Goal: Contribute content

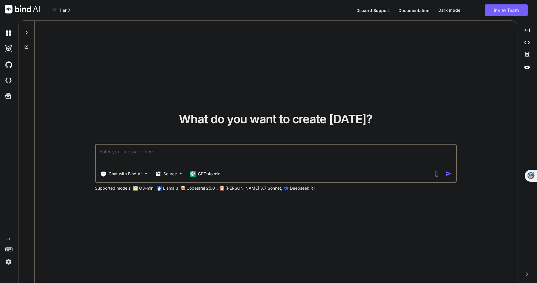
type textarea "x"
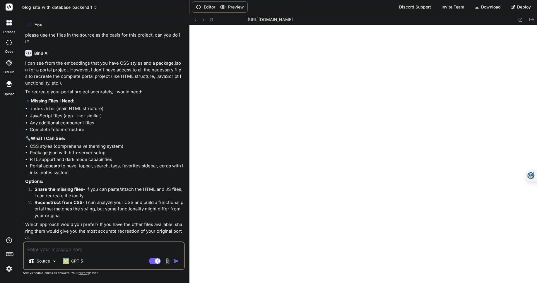
type textarea "x"
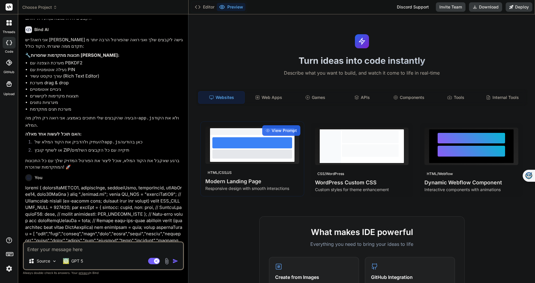
scroll to position [620, 0]
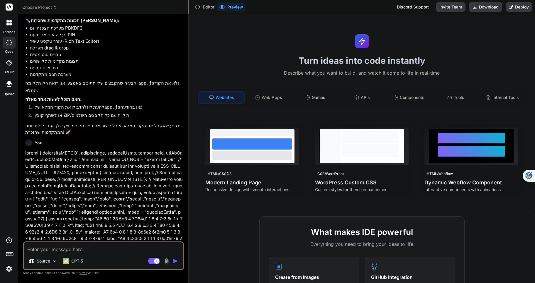
click at [53, 8] on icon at bounding box center [55, 7] width 4 height 4
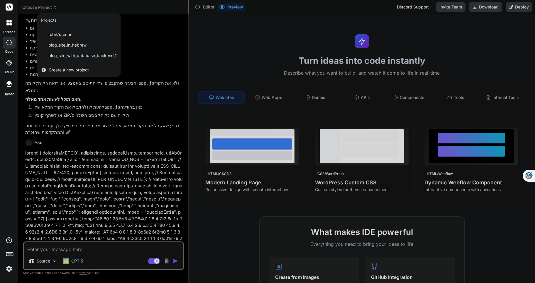
click at [75, 45] on span "blog_site_in_hebrew" at bounding box center [67, 45] width 38 height 6
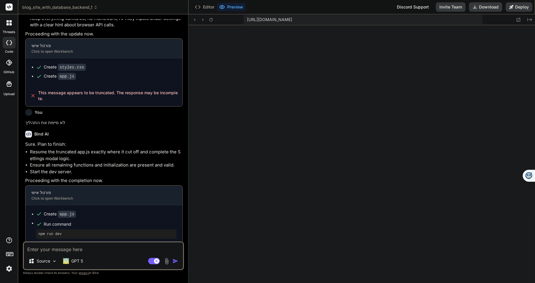
scroll to position [596, 0]
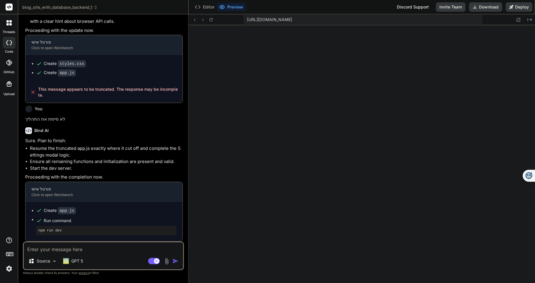
type textarea "x"
click at [41, 248] on textarea at bounding box center [103, 248] width 159 height 11
type textarea "t"
type textarea "x"
type textarea "tu"
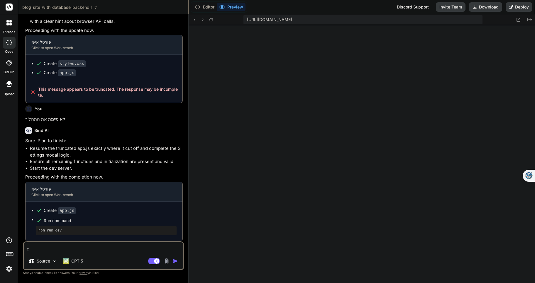
type textarea "x"
type textarea "tue"
type textarea "x"
type textarea "tueh"
type textarea "x"
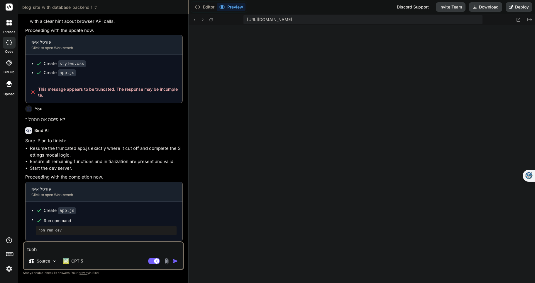
type textarea "tuehh"
type textarea "x"
type textarea "tueh"
type textarea "x"
type textarea "tue"
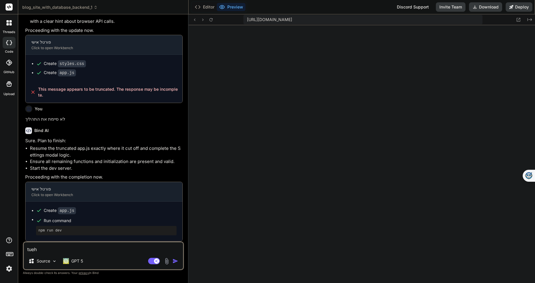
type textarea "x"
type textarea "tu"
type textarea "x"
type textarea "t"
type textarea "x"
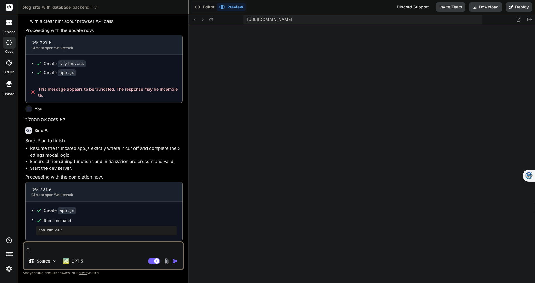
type textarea "x"
type textarea "א"
type textarea "x"
type textarea "או"
type textarea "x"
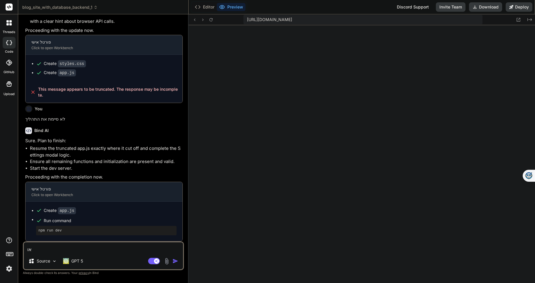
type textarea "אוק"
type textarea "x"
type textarea "אוקי"
type textarea "x"
type textarea "אוקיי"
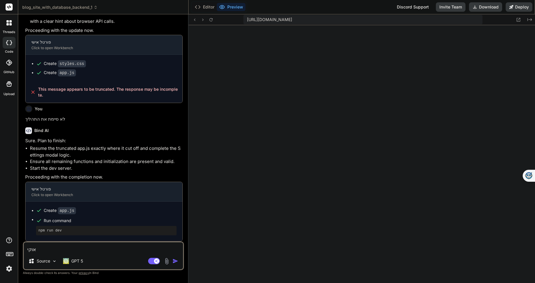
type textarea "x"
type textarea "אוקיי,"
type textarea "x"
type textarea "אוקיי,"
type textarea "x"
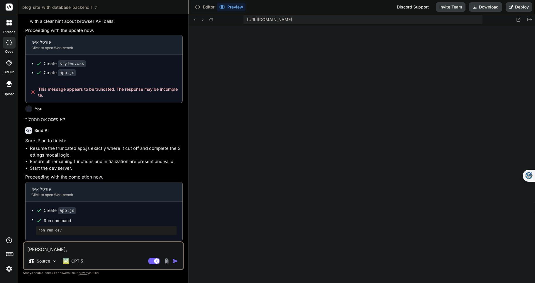
type textarea "אוקיי, מ"
type textarea "x"
type textarea "אוקיי, מע"
type textarea "x"
type textarea "אוקיי, מעו"
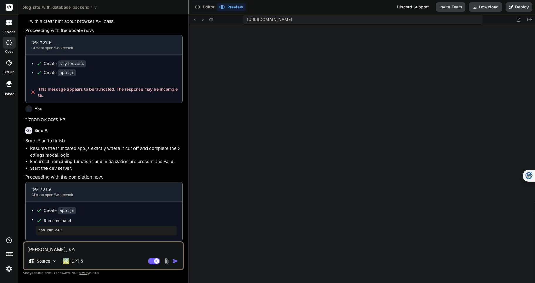
type textarea "x"
type textarea "אוקיי, מעול"
type textarea "x"
type textarea "אוקיי, מעולה"
type textarea "x"
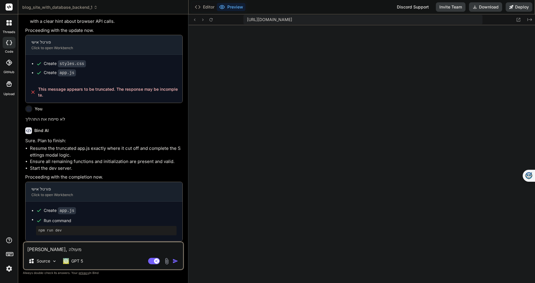
type textarea "אוקיי, מעולה."
type textarea "x"
type textarea "אוקיי, מעולה."
type textarea "x"
type textarea "אוקיי, מעולה. א"
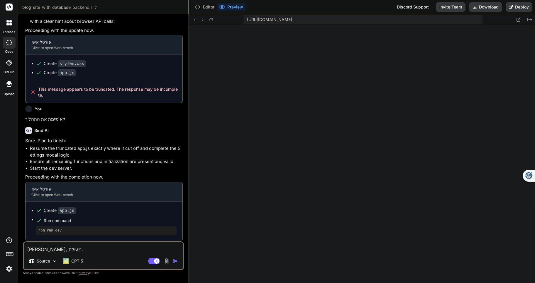
type textarea "x"
type textarea "אוקיי, מעולה. אנ"
type textarea "x"
type textarea "אוקיי, מעולה. אני"
type textarea "x"
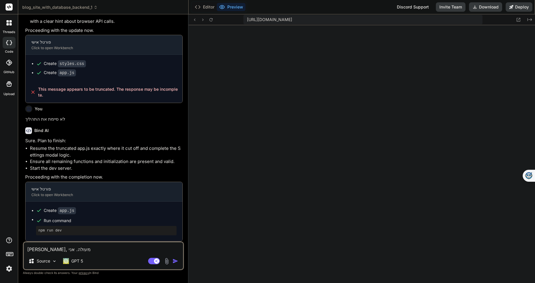
type textarea "אוקיי, מעולה. אני"
type textarea "x"
type textarea "אוקיי, מעולה. אני ר"
type textarea "x"
type textarea "אוקיי, מעולה. אני רו"
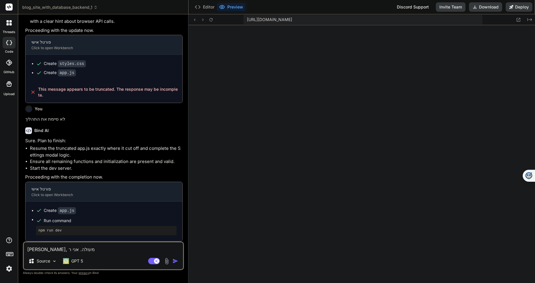
type textarea "x"
type textarea "אוקיי, מעולה. אני רוא"
type textarea "x"
type textarea "אוקיי, מעולה. אני רואה"
type textarea "x"
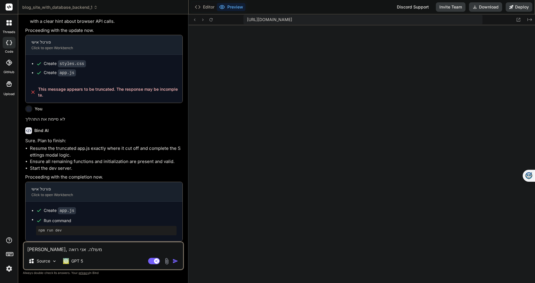
type textarea "אוקיי, מעולה. אני רואה"
type textarea "x"
type textarea "אוקיי, מעולה. אני רואה ש"
type textarea "x"
type textarea "אוקיי, מעולה. אני רואה שה"
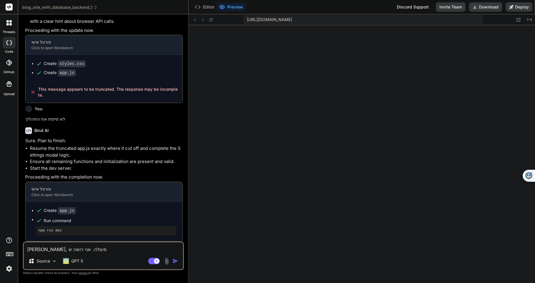
type textarea "x"
type textarea "אוקיי, מעולה. אני רואה שהו"
type textarea "x"
type textarea "אוקיי, מעולה. אני רואה שהוס"
type textarea "x"
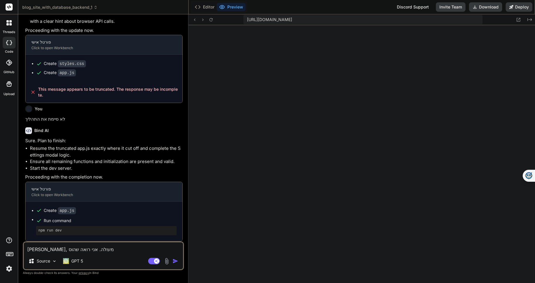
type textarea "אוקיי, מעולה. אני רואה שהוספ"
type textarea "x"
type textarea "אוקיי, מעולה. אני רואה שהוספת"
type textarea "x"
type textarea "אוקיי, מעולה. אני רואה שהוספת"
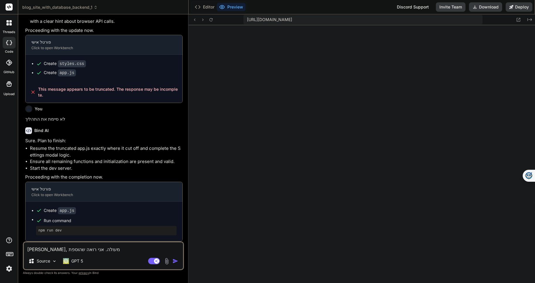
type textarea "x"
type textarea "אוקיי, מעולה. אני רואה שהוספת ג"
type textarea "x"
type textarea "אוקיי, מעולה. אני רואה שהוספת גל"
type textarea "x"
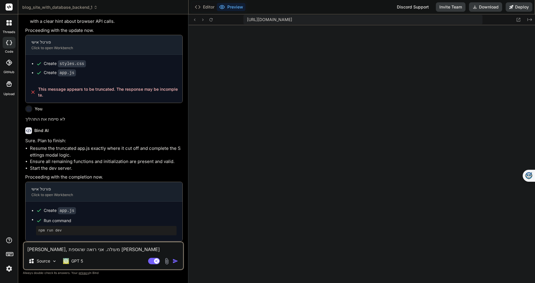
type textarea "אוקיי, מעולה. אני רואה שהוספת גלי"
type textarea "x"
type textarea "אוקיי, מעולה. אני רואה שהוספת גליל"
type textarea "x"
type textarea "אוקיי, מעולה. אני רואה שהוספת גלילה"
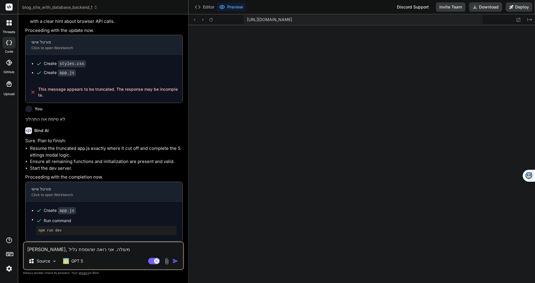
type textarea "x"
type textarea "אוקיי, מעולה. אני רואה שהוספת גלילה"
type textarea "x"
type textarea "אוקיי, מעולה. אני רואה שהוספת גלילה ב"
type textarea "x"
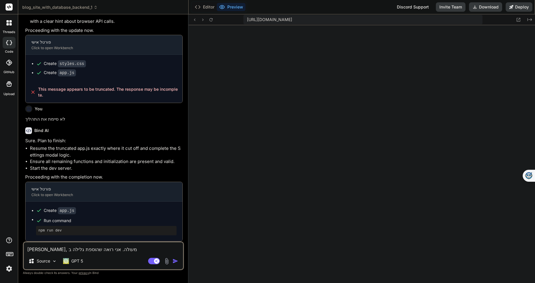
type textarea "אוקיי, מעולה. אני רואה שהוספת גלילה בה"
type textarea "x"
type textarea "אוקיי, מעולה. אני רואה שהוספת גלילה בהג"
type textarea "x"
type textarea "אוקיי, מעולה. אני רואה שהוספת גלילה בהגד"
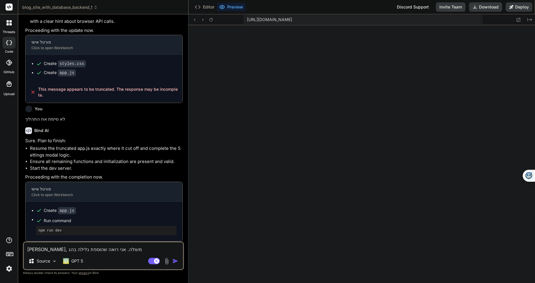
type textarea "x"
type textarea "אוקיי, מעולה. אני רואה שהוספת גלילה בהגדר"
type textarea "x"
type textarea "אוקיי, מעולה. אני רואה שהוספת גלילה בהגדרו"
type textarea "x"
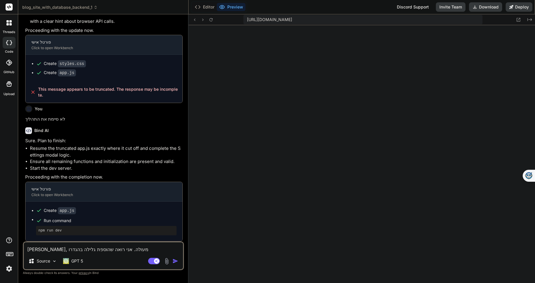
type textarea "אוקיי, מעולה. אני רואה שהוספת גלילה בהגדרות"
type textarea "x"
type textarea "אוקיי, מעולה. אני רואה שהוספת גלילה בהגדרות."
type textarea "x"
type textarea "אוקיי, מעולה. אני רואה שהוספת גלילה בהגדרות."
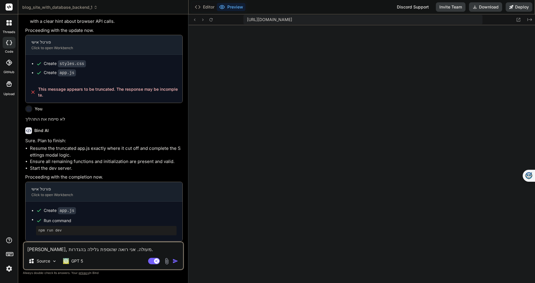
type textarea "x"
type textarea "אוקיי, מעולה. אני רואה שהוספת גלילה בהגדרות. ז"
type textarea "x"
type textarea "אוקיי, מעולה. אני רואה שהוספת גלילה בהגדרות. זה"
type textarea "x"
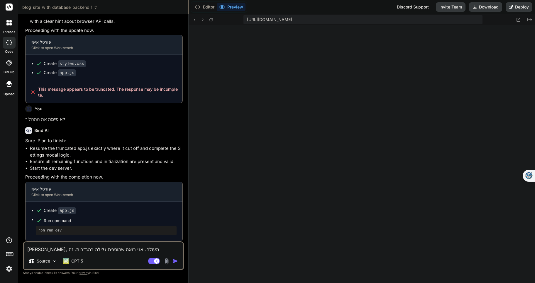
type textarea "אוקיי, מעולה. אני רואה שהוספת גלילה בהגדרות. זה"
type textarea "x"
type textarea "אוקיי, מעולה. אני רואה שהוספת גלילה בהגדרות. זה ח"
type textarea "x"
type textarea "אוקיי, מעולה. אני רואה שהוספת גלילה בהגדרות. זה חל"
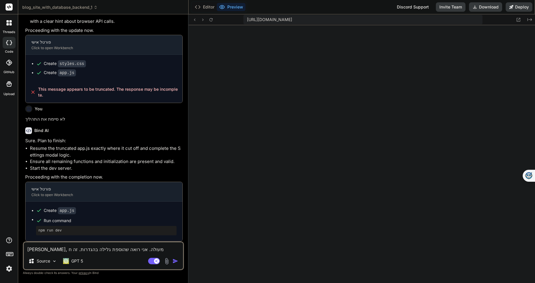
type textarea "x"
type textarea "אוקיי, מעולה. אני רואה שהוספת גלילה בהגדרות. זה חלק"
type textarea "x"
type textarea "אוקיי, מעולה. אני רואה שהוספת גלילה בהגדרות. זה חלק"
type textarea "x"
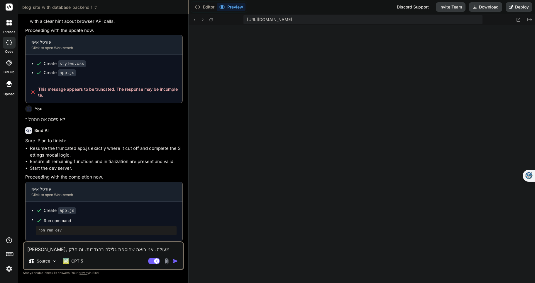
type textarea "אוקיי, מעולה. אני רואה שהוספת גלילה בהגדרות. זה חלק מ"
type textarea "x"
type textarea "אוקיי, מעולה. אני רואה שהוספת גלילה בהגדרות. זה חלק ממ"
type textarea "x"
type textarea "אוקיי, מעולה. אני רואה שהוספת גלילה בהגדרות. זה חלק ממה"
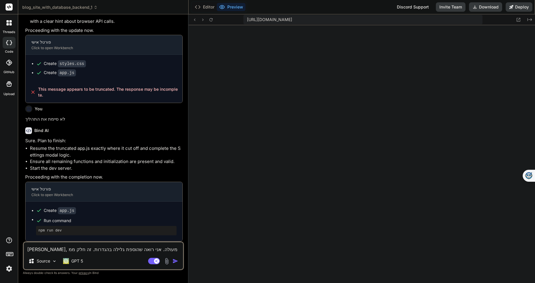
type textarea "x"
type textarea "אוקיי, מעולה. אני רואה שהוספת גלילה בהגדרות. זה חלק ממה"
type textarea "x"
type textarea "אוקיי, מעולה. אני רואה שהוספת גלילה בהגדרות. זה חלק ממה ש"
type textarea "x"
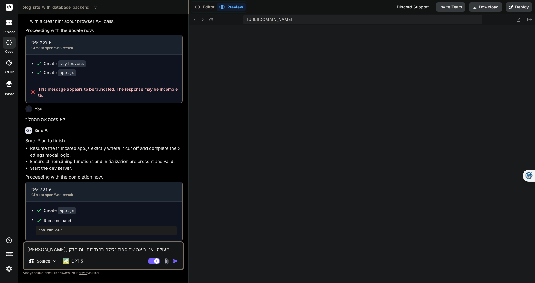
type textarea "אוקיי, מעולה. אני רואה שהוספת גלילה בהגדרות. זה חלק ממה שה"
type textarea "x"
type textarea "אוקיי, מעולה. אני רואה שהוספת גלילה בהגדרות. זה חלק ממה שהי"
type textarea "x"
type textarea "אוקיי, מעולה. אני רואה שהוספת גלילה בהגדרות. זה חלק ממה שהיה"
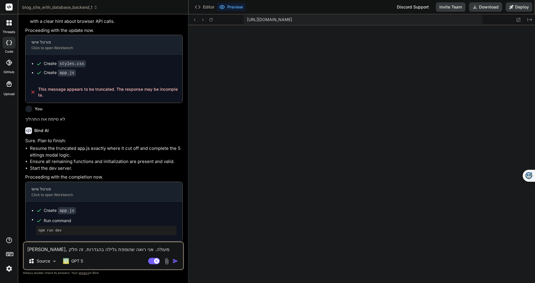
type textarea "x"
type textarea "אוקיי, מעולה. אני רואה שהוספת גלילה בהגדרות. זה חלק ממה שהיה"
type textarea "x"
type textarea "אוקיי, מעולה. אני רואה שהוספת גלילה בהגדרות. זה חלק ממה שהיה ש"
type textarea "x"
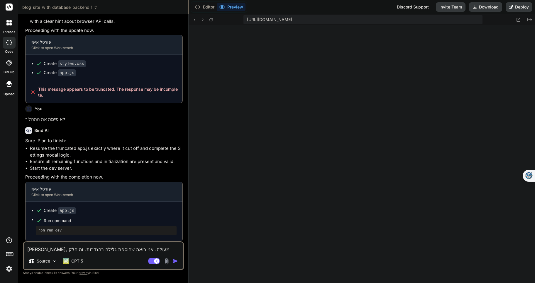
type textarea "אוקיי, מעולה. אני רואה שהוספת גלילה בהגדרות. זה חלק ממה שהיה שם"
type textarea "x"
type textarea "אוקיי, מעולה. אני רואה שהוספת גלילה בהגדרות. זה חלק ממה שהיה שם"
type textarea "x"
type textarea "אוקיי, מעולה. אני רואה שהוספת גלילה בהגדרות. זה חלק ממה שהיה שם"
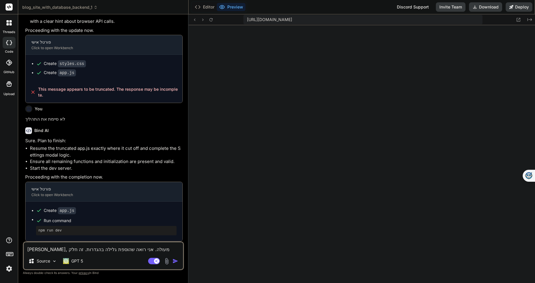
type textarea "x"
type textarea "אוקיי, מעולה. אני רואה שהוספת גלילה בהגדרות. זה חלק ממה שהיה ש"
type textarea "x"
type textarea "אוקיי, מעולה. אני רואה שהוספת גלילה בהגדרות. זה חלק ממה שהיה"
type textarea "x"
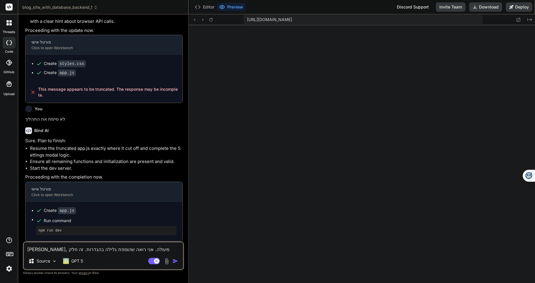
type textarea "אוקיי, מעולה. אני רואה שהוספת גלילה בהגדרות. זה חלק ממה שהיה"
type textarea "x"
type textarea "אוקיי, מעולה. אני רואה שהוספת גלילה בהגדרות. זה חלק ממה שהי"
type textarea "x"
type textarea "אוקיי, מעולה. אני רואה שהוספת גלילה בהגדרות. זה חלק ממה שה"
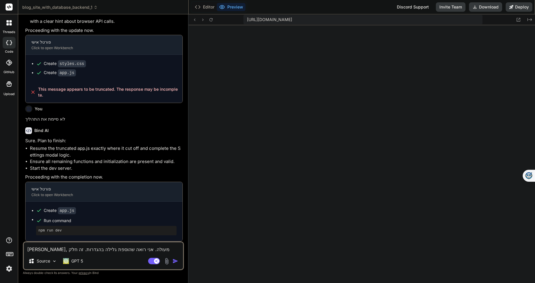
type textarea "x"
type textarea "אוקיי, מעולה. אני רואה שהוספת גלילה בהגדרות. זה חלק ממה ש"
type textarea "x"
type textarea "אוקיי, מעולה. אני רואה שהוספת גלילה בהגדרות. זה חלק ממה"
type textarea "x"
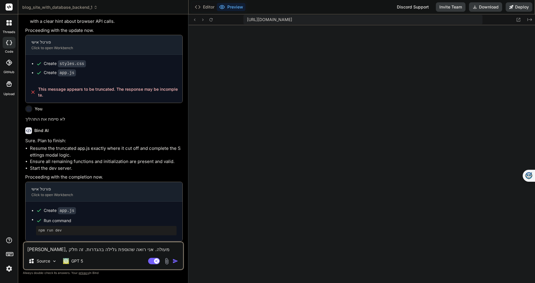
type textarea "אוקיי, מעולה. אני רואה שהוספת גלילה בהגדרות. זה חלק ממה ש"
type textarea "x"
type textarea "אוקיי, מעולה. אני רואה שהוספת גלילה בהגדרות. זה חלק ממה שב"
type textarea "x"
type textarea "אוקיי, מעולה. אני רואה שהוספת גלילה בהגדרות. זה חלק ממה שבי"
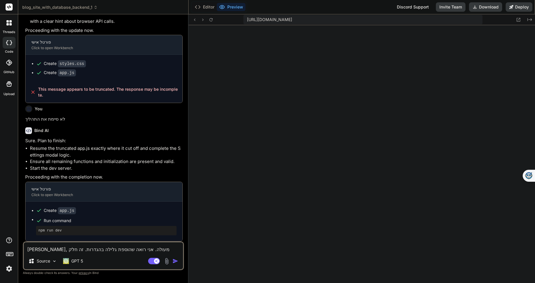
type textarea "x"
type textarea "אוקיי, מעולה. אני רואה שהוספת גלילה בהגדרות. זה חלק ממה שביק"
type textarea "x"
type textarea "אוקיי, מעולה. אני רואה שהוספת גלילה בהגדרות. זה חלק ממה שביקש"
type textarea "x"
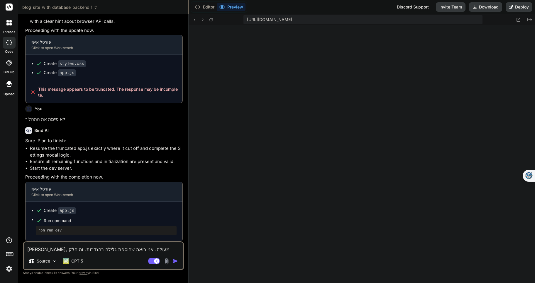
type textarea "אוקיי, מעולה. אני רואה שהוספת גלילה בהגדרות. זה חלק ממה שביקשת"
type textarea "x"
type textarea "אוקיי, מעולה. אני רואה שהוספת גלילה בהגדרות. זה חלק ממה שביקשתי"
type textarea "x"
type textarea "אוקיי, מעולה. אני רואה שהוספת גלילה בהגדרות. זה חלק ממה שביקשתי."
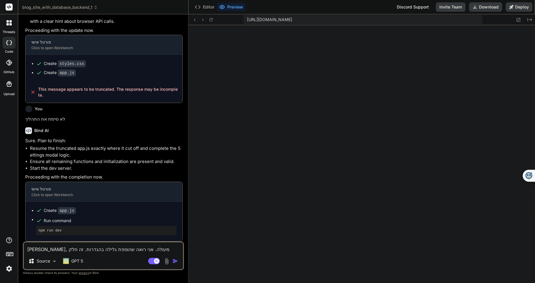
type textarea "x"
type textarea "אוקיי, מעולה. אני רואה שהוספת גלילה בהגדרות. זה חלק ממה שביקשתי."
type textarea "x"
type textarea "אוקיי, מעולה. אני רואה שהוספת גלילה בהגדרות. זה חלק ממה שביקשתי. ב"
type textarea "x"
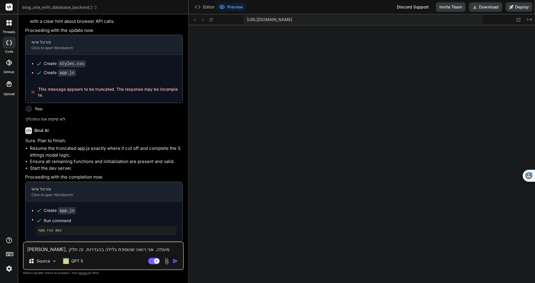
type textarea "אוקיי, מעולה. אני רואה שהוספת גלילה בהגדרות. זה חלק ממה שביקשתי. בב"
type textarea "x"
type textarea "אוקיי, מעולה. אני רואה שהוספת גלילה בהגדרות. זה חלק ממה שביקשתי. בבי"
type textarea "x"
type textarea "אוקיי, מעולה. אני רואה שהוספת גלילה בהגדרות. זה חלק ממה שביקשתי. בבינ"
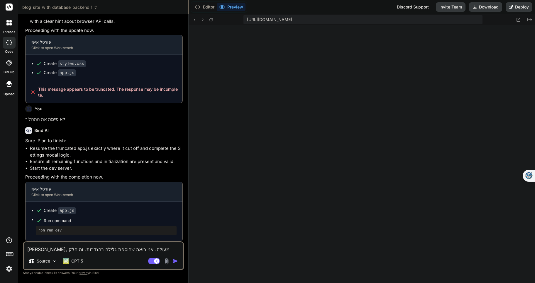
type textarea "x"
type textarea "אוקיי, מעולה. אני רואה שהוספת גלילה בהגדרות. זה חלק ממה שביקשתי. בבינה"
type textarea "x"
type textarea "אוקיי, מעולה. אני רואה שהוספת גלילה בהגדרות. זה חלק ממה שביקשתי. בבינה"
type textarea "x"
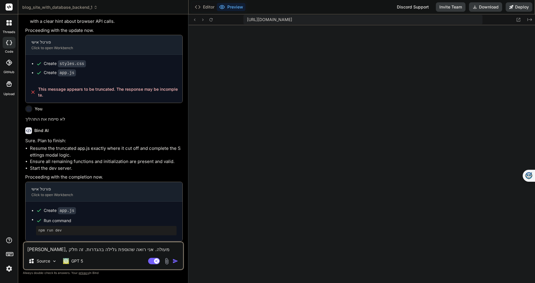
type textarea "אוקיי, מעולה. אני רואה שהוספת גלילה בהגדרות. זה חלק ממה שביקשתי. בבינה ה"
type textarea "x"
type textarea "אוקיי, מעולה. אני רואה שהוספת גלילה בהגדרות. זה חלק ממה שביקשתי. בבינה המ"
type textarea "x"
type textarea "אוקיי, מעולה. אני רואה שהוספת גלילה בהגדרות. זה חלק ממה שביקשתי. בבינה המנ"
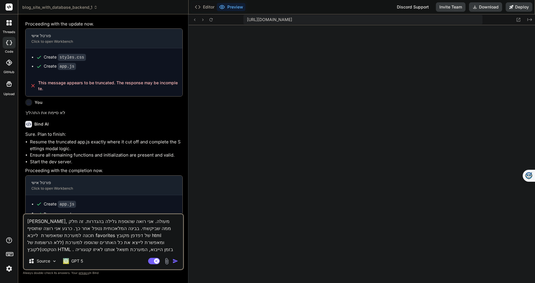
click at [176, 259] on img "button" at bounding box center [175, 261] width 6 height 6
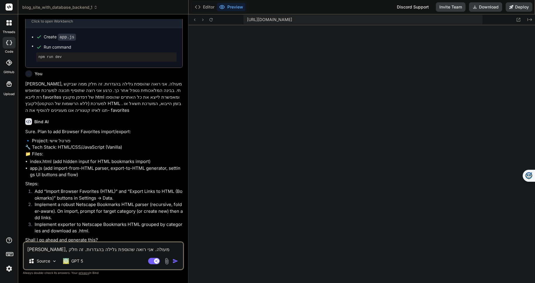
scroll to position [780, 0]
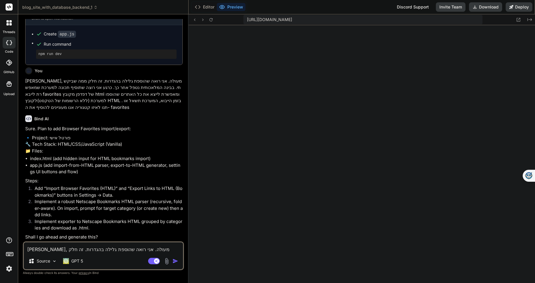
click at [57, 251] on textarea "אוקיי, מעולה. אני רואה שהוספת גלילה בהגדרות. זה חלק ממה שביקשתי. בבינה המלאכותי…" at bounding box center [103, 248] width 159 height 11
click at [174, 261] on img "button" at bounding box center [175, 261] width 6 height 6
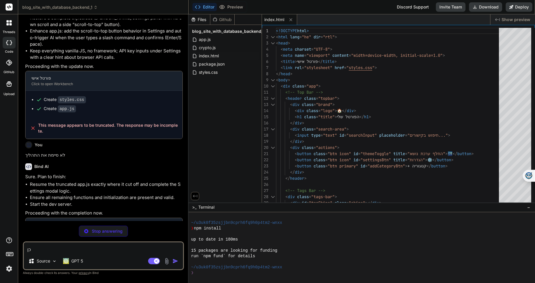
scroll to position [552, 0]
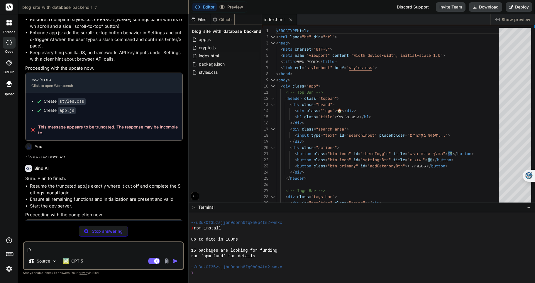
click at [96, 7] on icon at bounding box center [95, 7] width 4 height 4
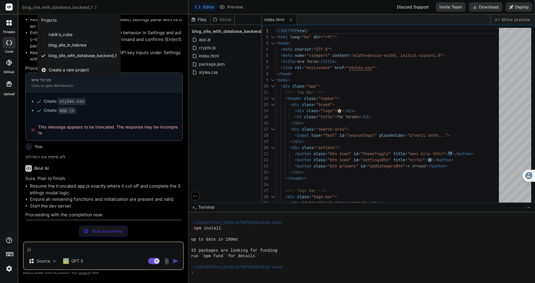
click at [96, 7] on div at bounding box center [267, 141] width 535 height 283
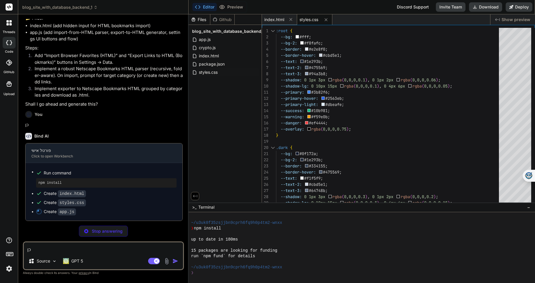
scroll to position [820, 0]
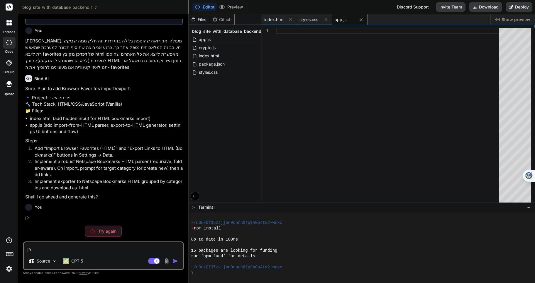
click at [105, 233] on p "Try again" at bounding box center [107, 232] width 18 height 6
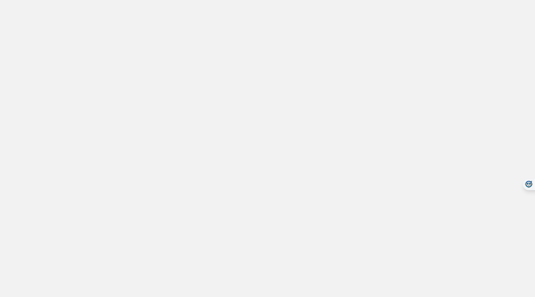
scroll to position [806, 0]
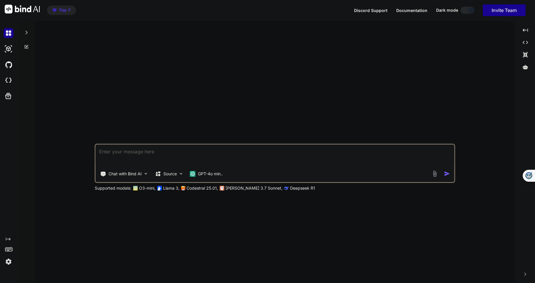
type textarea "x"
